Goal: Transaction & Acquisition: Purchase product/service

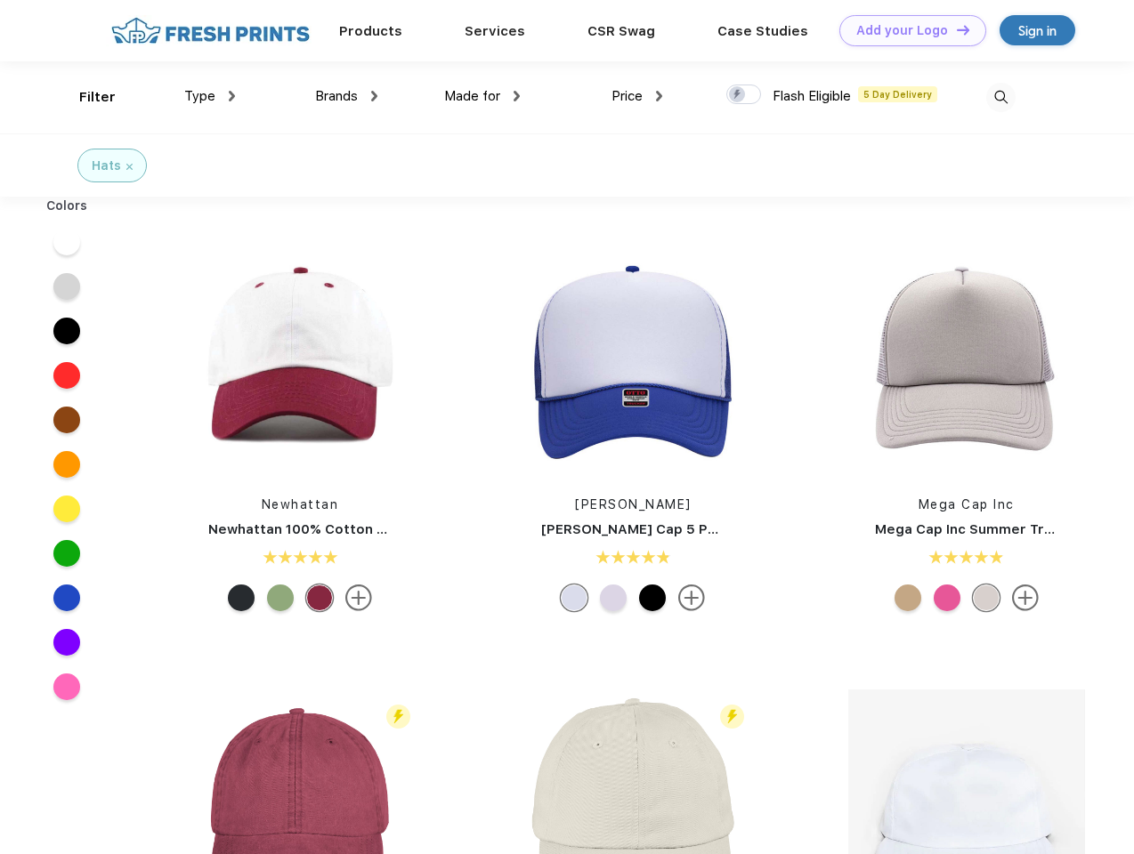
click at [906, 30] on link "Add your Logo Design Tool" at bounding box center [912, 30] width 147 height 31
click at [0, 0] on div "Design Tool" at bounding box center [0, 0] width 0 height 0
click at [955, 29] on link "Add your Logo Design Tool" at bounding box center [912, 30] width 147 height 31
click at [85, 97] on div "Filter" at bounding box center [97, 97] width 36 height 20
click at [210, 96] on span "Type" at bounding box center [199, 96] width 31 height 16
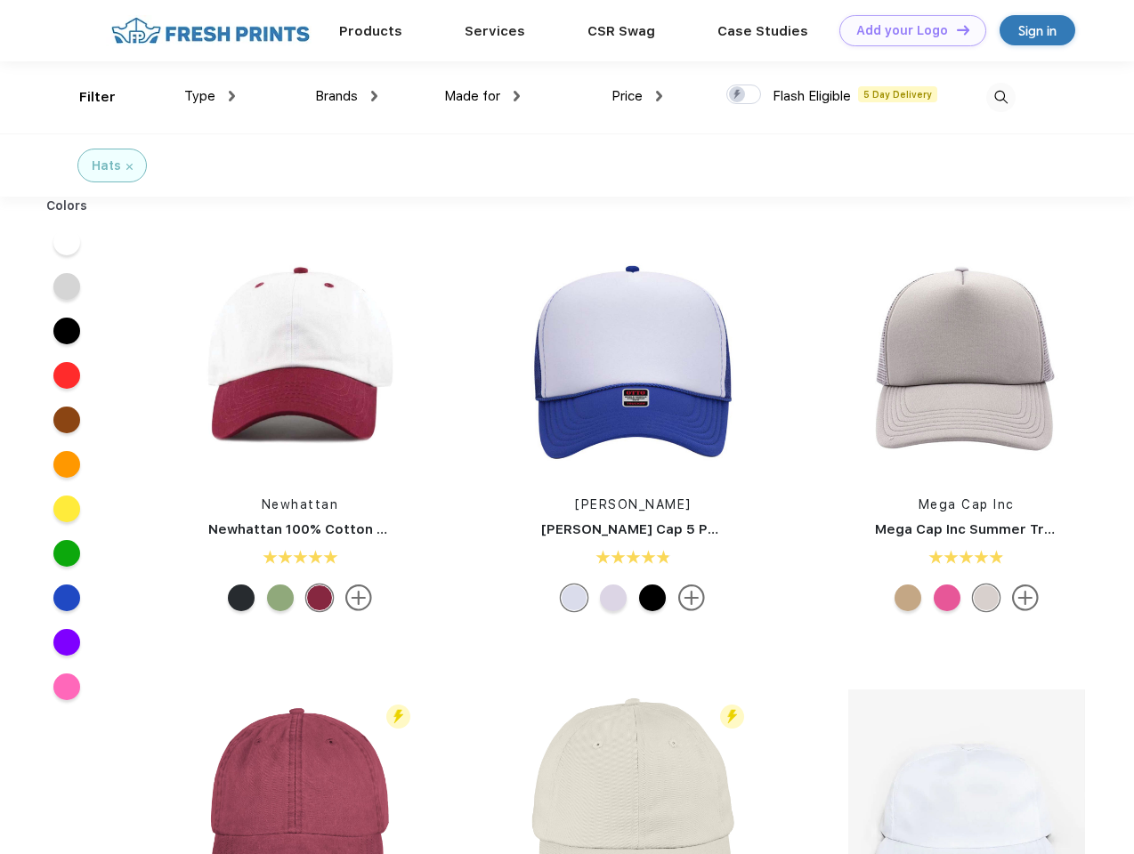
click at [346, 96] on span "Brands" at bounding box center [336, 96] width 43 height 16
click at [482, 96] on span "Made for" at bounding box center [472, 96] width 56 height 16
click at [637, 96] on span "Price" at bounding box center [626, 96] width 31 height 16
click at [744, 95] on div at bounding box center [743, 95] width 35 height 20
click at [738, 95] on input "checkbox" at bounding box center [732, 90] width 12 height 12
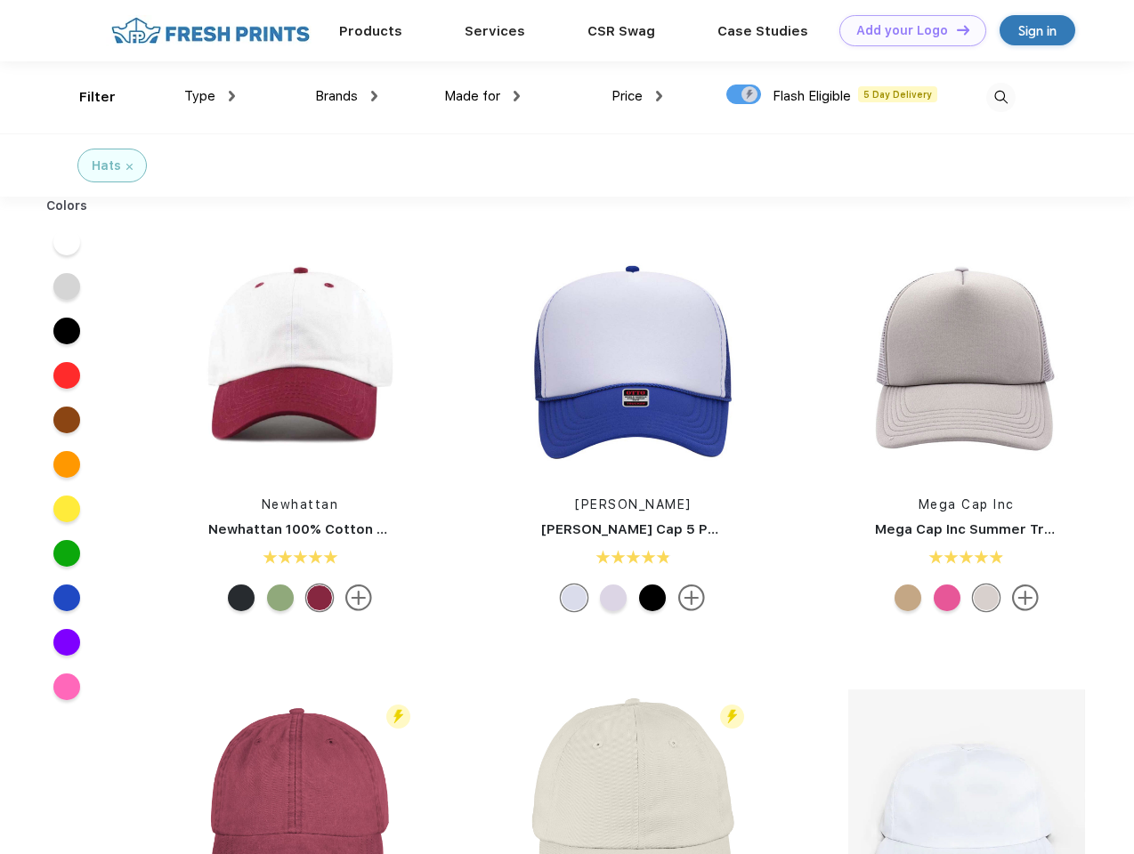
click at [1000, 97] on img at bounding box center [1000, 97] width 29 height 29
